Goal: Information Seeking & Learning: Learn about a topic

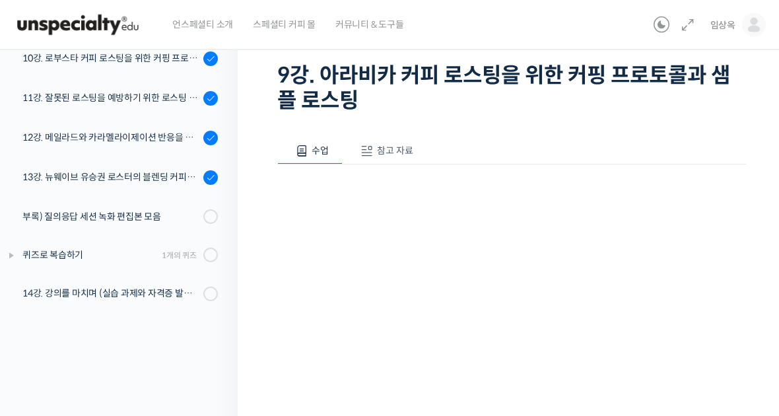
scroll to position [93, 0]
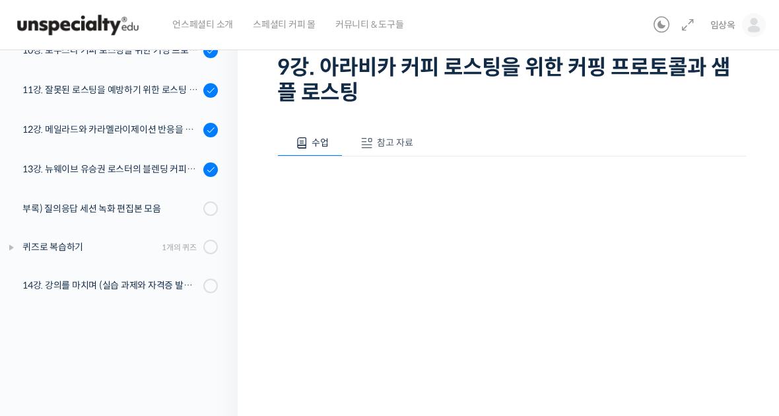
click at [86, 15] on img at bounding box center [77, 25] width 129 height 40
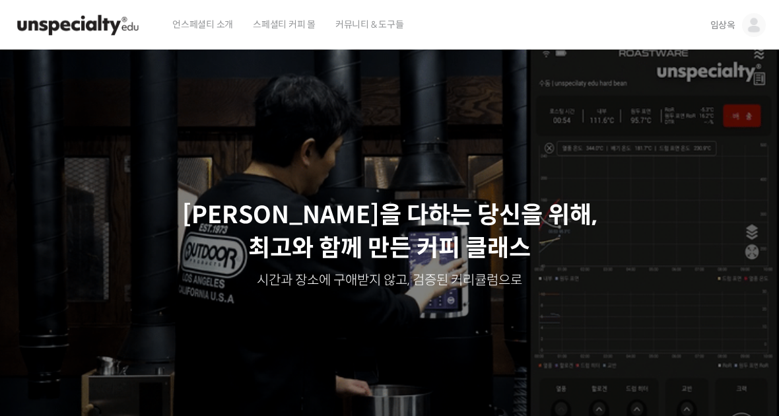
click at [717, 18] on link "임상옥" at bounding box center [737, 25] width 55 height 50
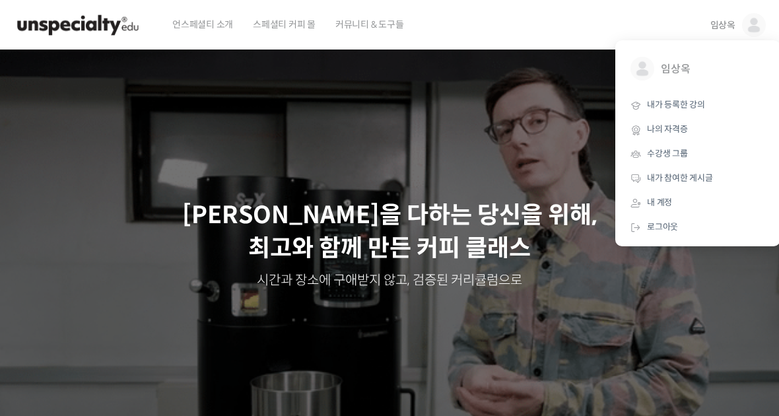
click at [669, 104] on span "내가 등록한 강의" at bounding box center [676, 104] width 58 height 11
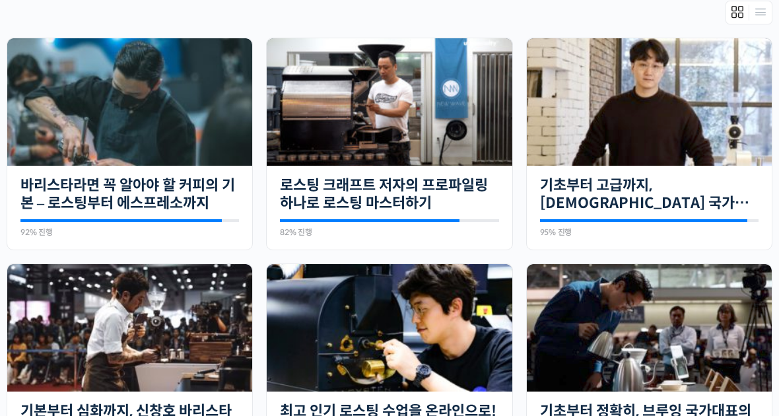
scroll to position [300, 0]
click at [38, 189] on link "바리스타라면 꼭 알아야 할 커피의 기본 – 로스팅부터 에스프레소까지" at bounding box center [129, 194] width 219 height 36
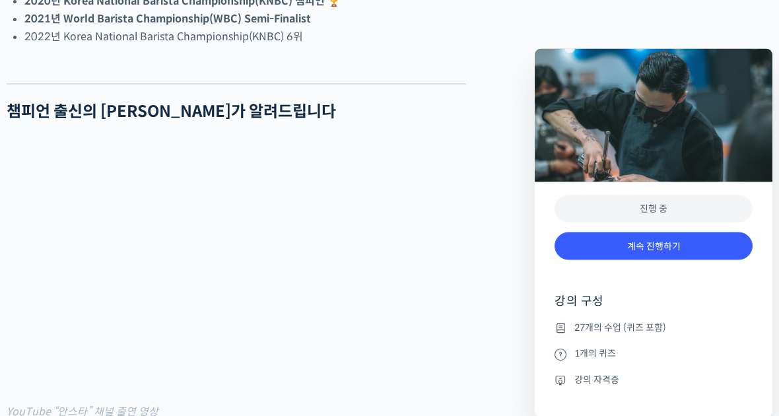
scroll to position [968, 0]
click at [596, 249] on link "계속 진행하기" at bounding box center [654, 246] width 198 height 28
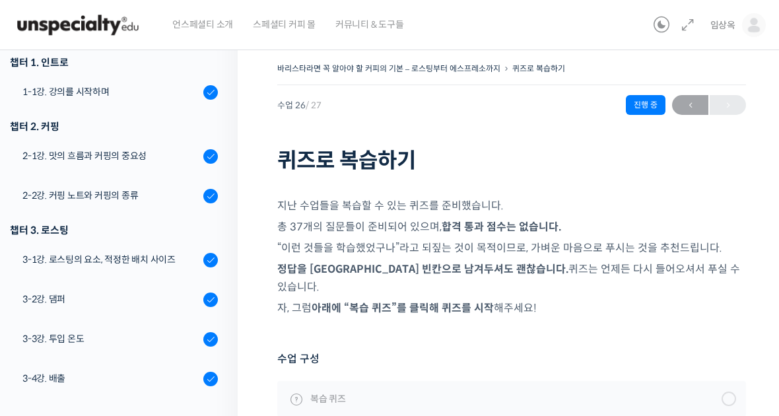
scroll to position [186, 0]
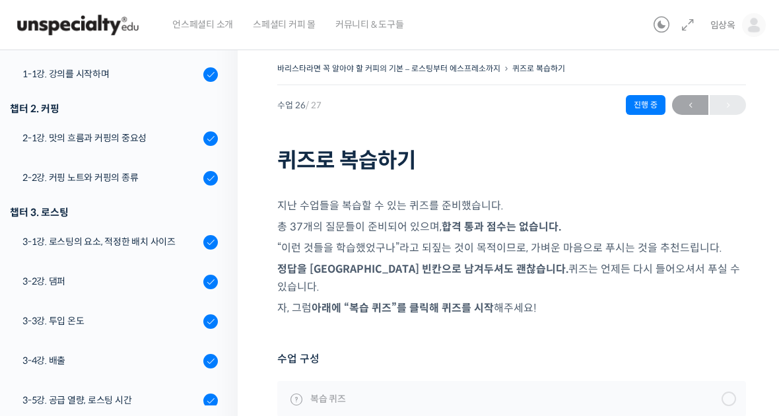
click at [53, 281] on div "3-2강. 댐퍼" at bounding box center [110, 281] width 177 height 15
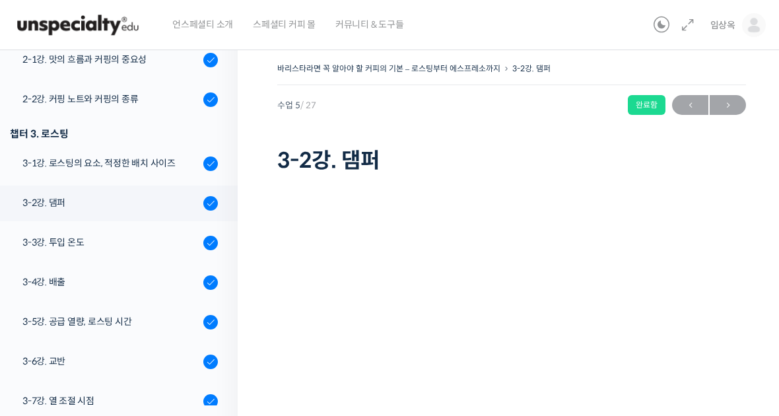
scroll to position [263, 0]
click at [51, 162] on div "3-1강. 로스팅의 요소, 적정한 배치 사이즈" at bounding box center [110, 164] width 177 height 15
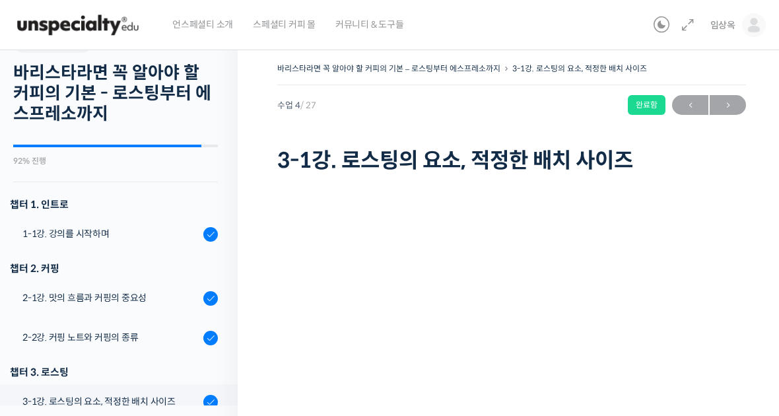
scroll to position [29, 0]
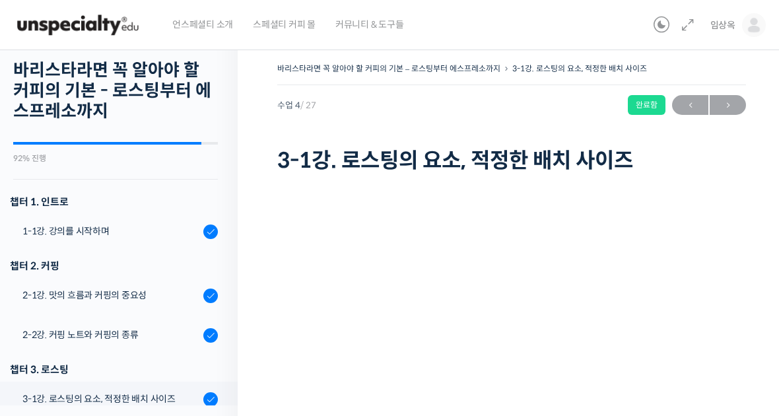
click at [64, 296] on div "2-1강. 맛의 흐름과 커핑의 중요성" at bounding box center [110, 295] width 177 height 15
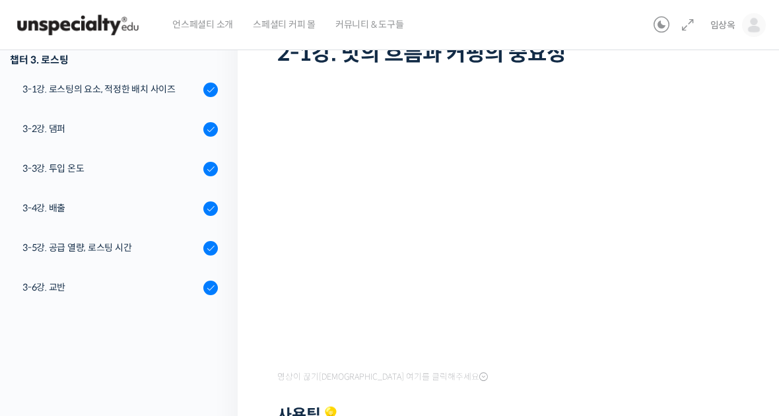
scroll to position [103, 0]
